Goal: Transaction & Acquisition: Purchase product/service

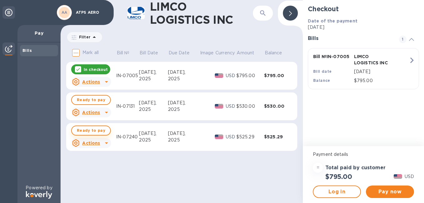
click at [90, 129] on span "Ready to pay" at bounding box center [91, 130] width 28 height 7
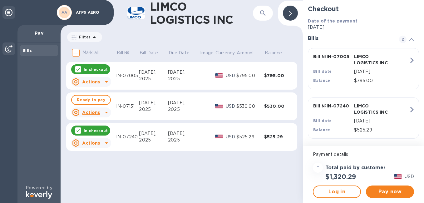
click at [78, 70] on icon at bounding box center [78, 69] width 4 height 3
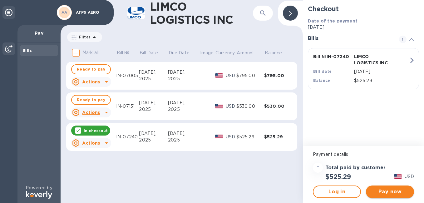
click at [381, 190] on span "Pay now" at bounding box center [390, 191] width 38 height 7
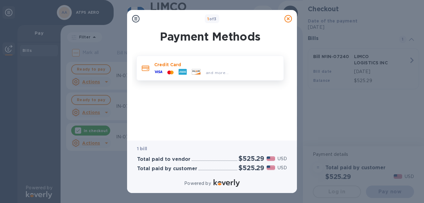
click at [157, 72] on icon at bounding box center [158, 72] width 8 height 2
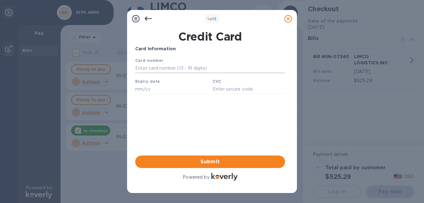
click at [161, 68] on input "text" at bounding box center [210, 68] width 150 height 9
paste input "[CREDIT_CARD_NUMBER]"
type input "[CREDIT_CARD_NUMBER]"
click at [169, 90] on input "text" at bounding box center [171, 88] width 72 height 9
paste input "02"
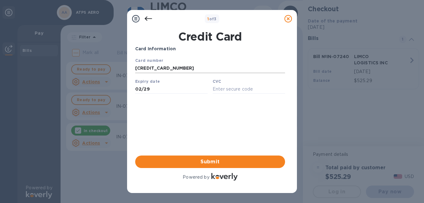
type input "02/29"
click at [236, 90] on input "text" at bounding box center [249, 88] width 72 height 9
paste input "469"
type input "469"
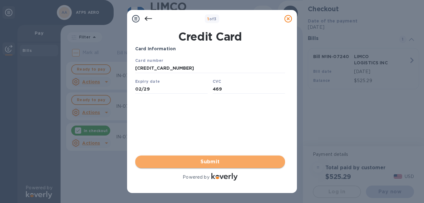
click at [222, 160] on span "Submit" at bounding box center [210, 161] width 140 height 7
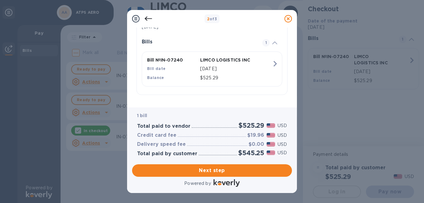
scroll to position [139, 0]
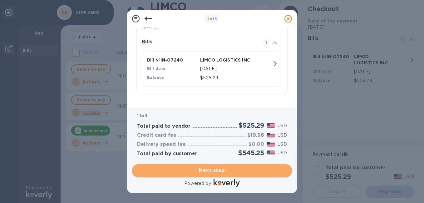
click at [221, 171] on span "Next step" at bounding box center [212, 170] width 150 height 7
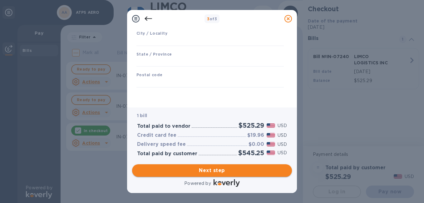
scroll to position [104, 0]
click at [175, 42] on input "text" at bounding box center [210, 41] width 147 height 9
type input "Sharjah"
click at [165, 60] on input "text" at bounding box center [210, 61] width 147 height 9
type input "S"
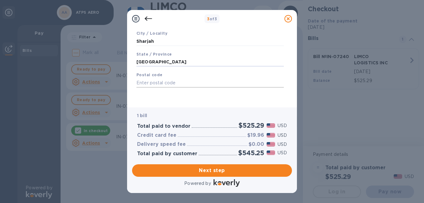
type input "[GEOGRAPHIC_DATA]"
click at [156, 84] on input "text" at bounding box center [210, 82] width 147 height 9
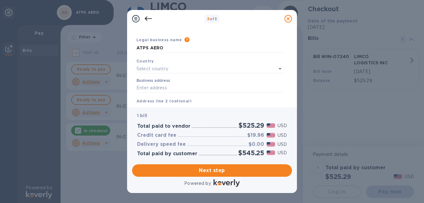
scroll to position [16, 0]
type input "8000"
click at [180, 70] on input "text" at bounding box center [202, 68] width 130 height 9
type input "U"
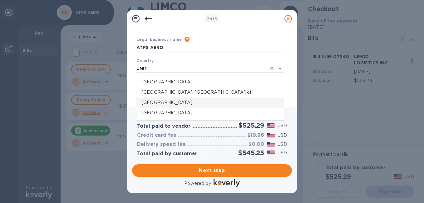
click at [181, 106] on p "[GEOGRAPHIC_DATA]" at bounding box center [210, 102] width 137 height 7
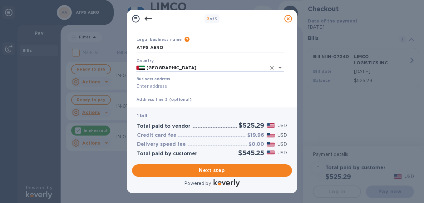
type input "[GEOGRAPHIC_DATA]"
click at [165, 88] on input "Business address" at bounding box center [210, 86] width 147 height 9
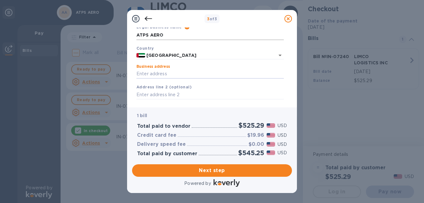
scroll to position [29, 0]
paste input "Saif Office Q1-03-048/C"
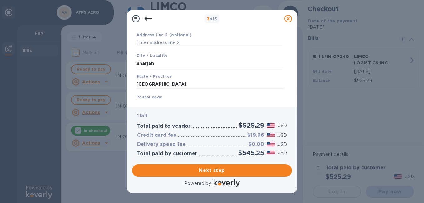
scroll to position [102, 0]
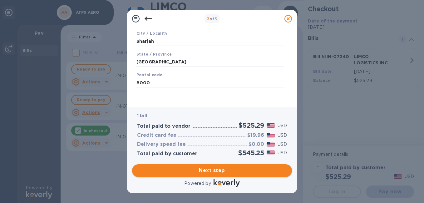
type input "Saif Office Q1-03-048/C"
click at [212, 170] on span "Next step" at bounding box center [212, 170] width 150 height 7
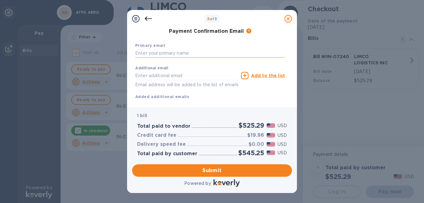
click at [167, 55] on input "text" at bounding box center [210, 53] width 150 height 9
type input "F"
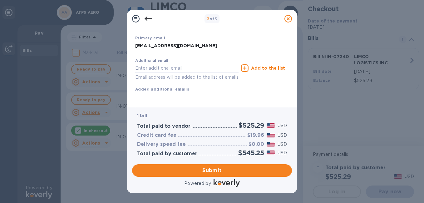
scroll to position [117, 0]
type input "[EMAIL_ADDRESS][DOMAIN_NAME]"
click at [185, 63] on input "text" at bounding box center [186, 67] width 103 height 9
type input "[EMAIL_ADDRESS][DOMAIN_NAME]"
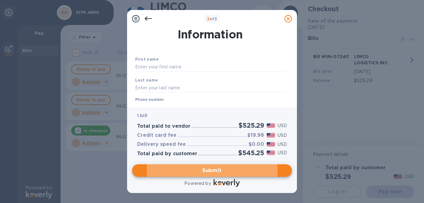
scroll to position [0, 0]
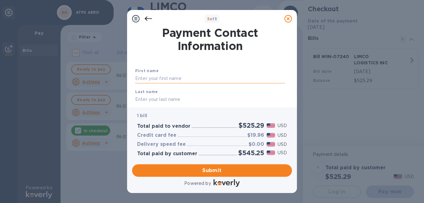
click at [196, 76] on input "text" at bounding box center [210, 78] width 150 height 9
type input "[PERSON_NAME]"
click at [178, 98] on input "text" at bounding box center [210, 99] width 150 height 9
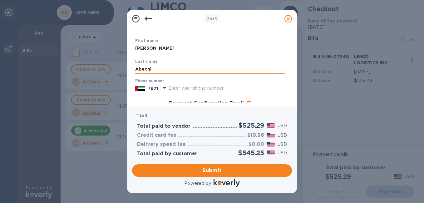
scroll to position [39, 0]
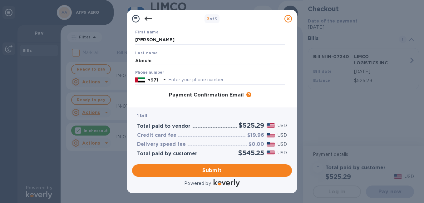
type input "Abechi"
drag, startPoint x: 177, startPoint y: 80, endPoint x: 183, endPoint y: 80, distance: 6.6
click at [177, 80] on input "text" at bounding box center [226, 79] width 117 height 9
paste input "[PHONE_NUMBER]"
drag, startPoint x: 177, startPoint y: 79, endPoint x: 191, endPoint y: 113, distance: 37.2
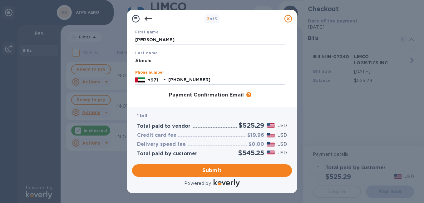
click at [177, 80] on input "[PHONE_NUMBER]" at bounding box center [226, 79] width 117 height 9
type input "581021217"
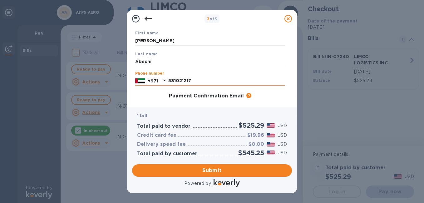
scroll to position [117, 0]
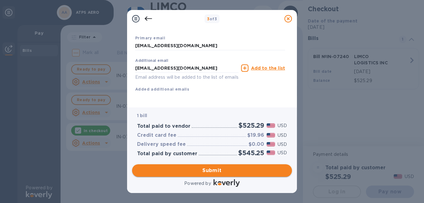
click at [215, 171] on span "Submit" at bounding box center [212, 170] width 150 height 7
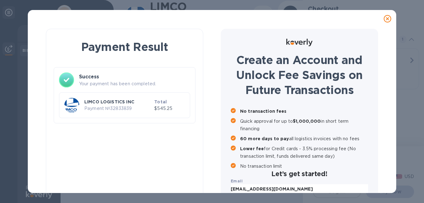
scroll to position [9, 0]
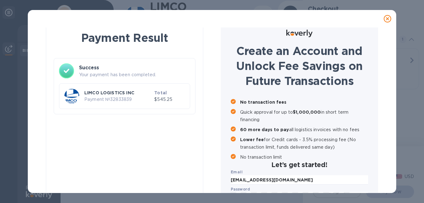
click at [343, 15] on div at bounding box center [212, 18] width 364 height 12
